Goal: Information Seeking & Learning: Learn about a topic

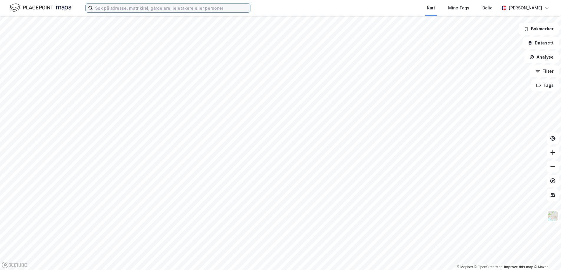
click at [197, 6] on input at bounding box center [171, 8] width 157 height 9
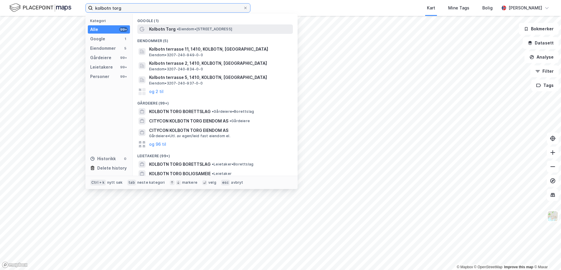
type input "kolbotn torg"
click at [182, 27] on span "• Eiendom • [STREET_ADDRESS]" at bounding box center [204, 29] width 55 height 5
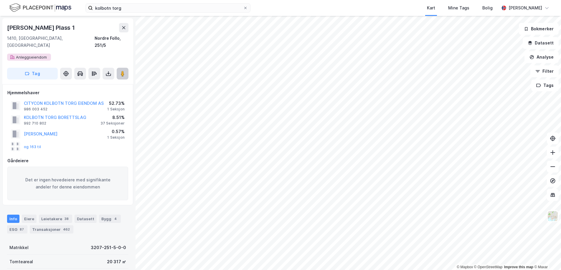
click at [126, 68] on button at bounding box center [123, 74] width 12 height 12
click at [0, 0] on button "CITYCON KOLBOTN TORG EIENDOM AS" at bounding box center [0, 0] width 0 height 0
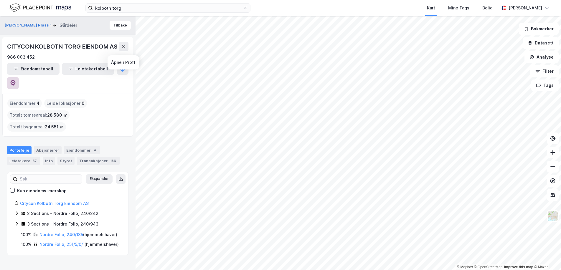
click at [14, 82] on icon at bounding box center [13, 83] width 2 height 2
